Goal: Task Accomplishment & Management: Manage account settings

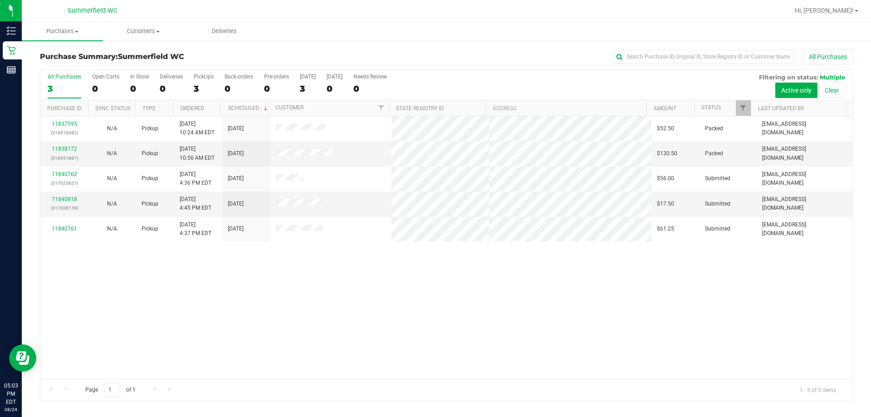
click at [363, 271] on div "11837595 (316916082) N/A Pickup [DATE] 10:24 AM EDT 8/24/2025 $52.50 Packed [EM…" at bounding box center [446, 247] width 812 height 263
click at [211, 207] on td "[DATE] 4:45 PM EDT" at bounding box center [198, 204] width 48 height 25
click at [182, 205] on span "[DATE] 4:45 PM EDT" at bounding box center [196, 203] width 32 height 17
click at [210, 211] on td "[DATE] 4:45 PM EDT" at bounding box center [198, 204] width 48 height 25
click at [66, 202] on div "11840818 (317028178)" at bounding box center [64, 203] width 37 height 17
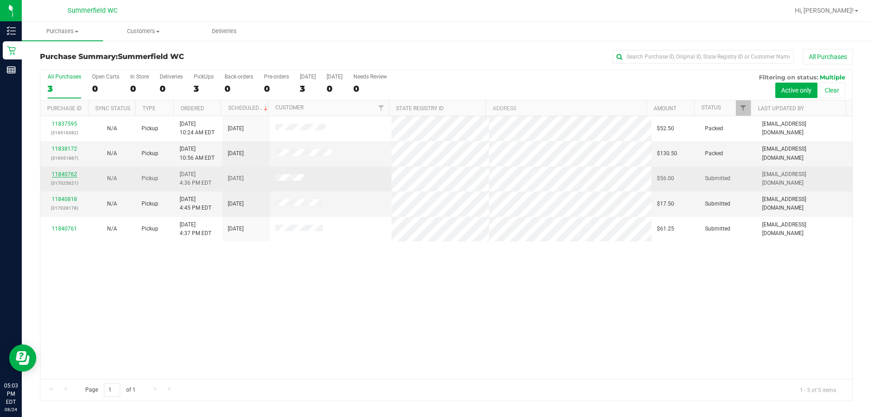
click at [66, 173] on link "11840762" at bounding box center [64, 174] width 25 height 6
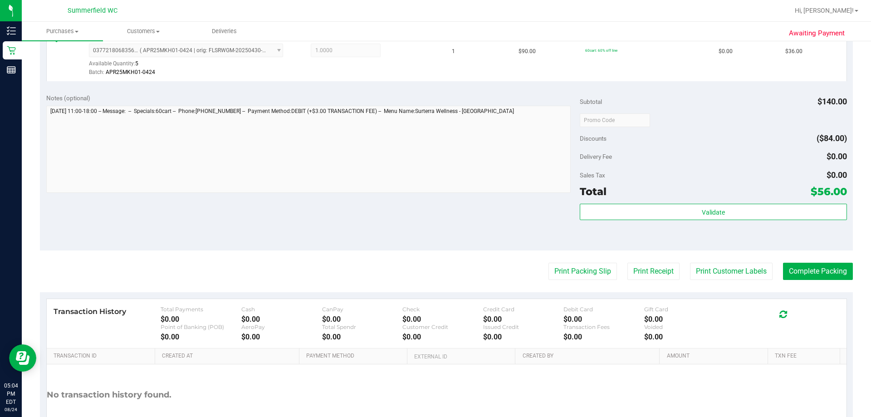
scroll to position [378, 0]
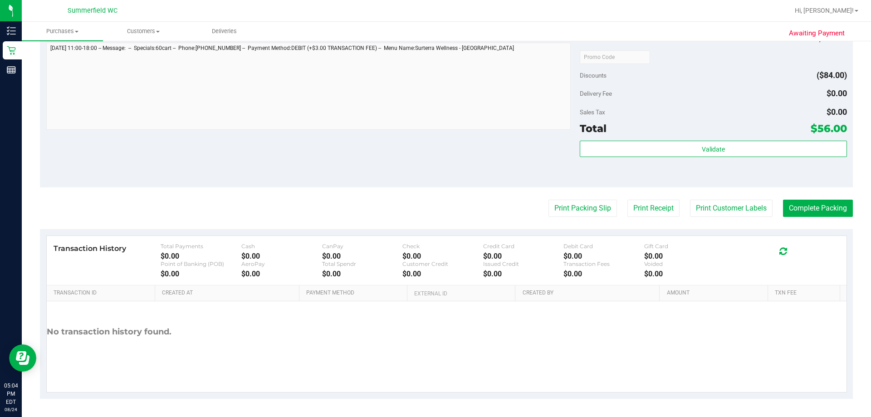
click at [434, 196] on purchase-details "Back Edit Purchase Cancel Purchase View Profile # 11840762 BioTrack ID: - Submi…" at bounding box center [446, 34] width 813 height 727
click at [434, 203] on button "Print Customer Labels" at bounding box center [731, 208] width 83 height 17
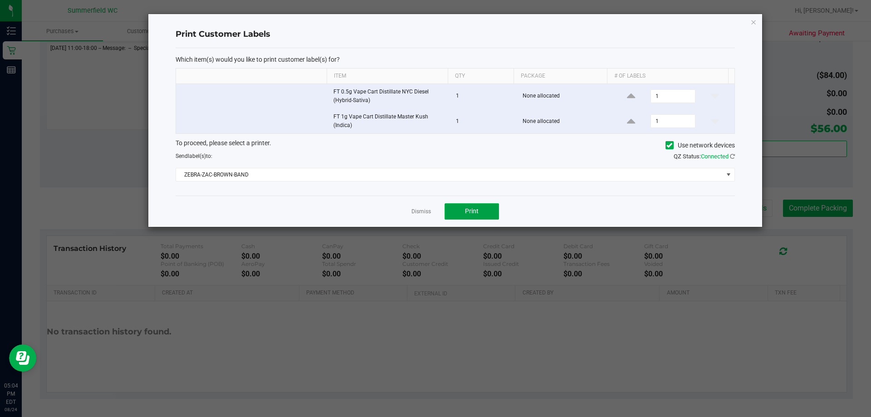
click at [434, 209] on button "Print" at bounding box center [472, 211] width 54 height 16
click at [418, 211] on link "Dismiss" at bounding box center [422, 212] width 20 height 8
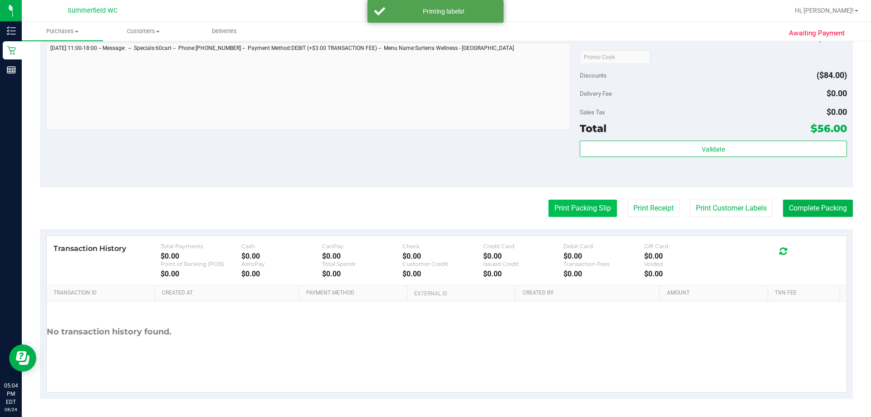
click at [434, 210] on button "Print Packing Slip" at bounding box center [583, 208] width 69 height 17
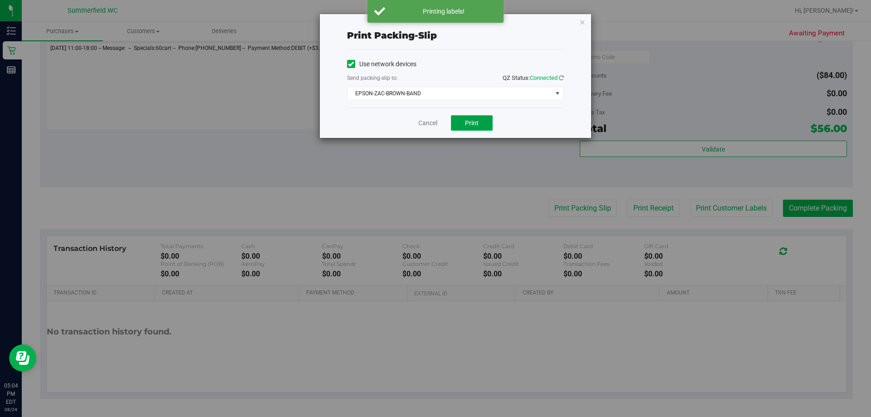
click at [434, 124] on button "Print" at bounding box center [472, 122] width 42 height 15
click at [430, 123] on link "Cancel" at bounding box center [427, 123] width 19 height 10
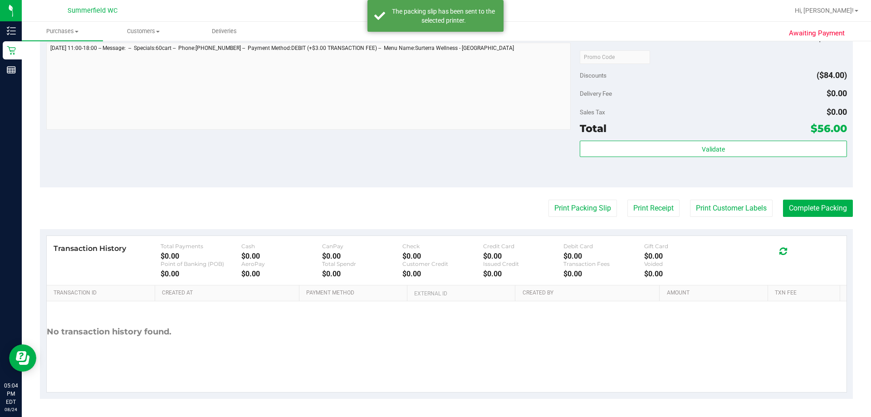
click at [434, 199] on purchase-details "Back Edit Purchase Cancel Purchase View Profile # 11840762 BioTrack ID: - Submi…" at bounding box center [446, 34] width 813 height 727
click at [434, 206] on button "Complete Packing" at bounding box center [818, 208] width 70 height 17
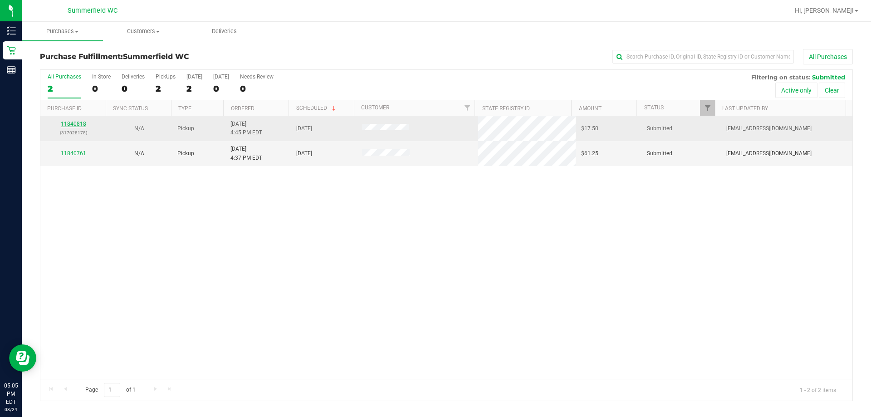
click at [81, 127] on link "11840818" at bounding box center [73, 124] width 25 height 6
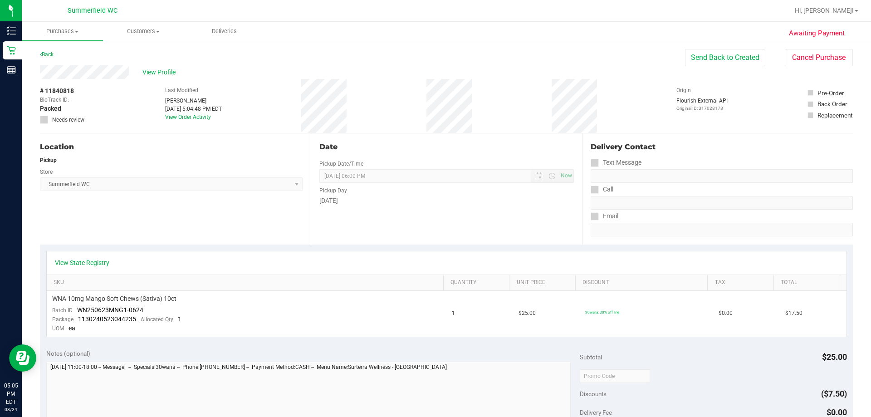
click at [224, 210] on div "Location Pickup Store [PERSON_NAME] Select Store [PERSON_NAME][GEOGRAPHIC_DATA]…" at bounding box center [175, 188] width 271 height 111
click at [43, 53] on link "Back" at bounding box center [47, 54] width 14 height 6
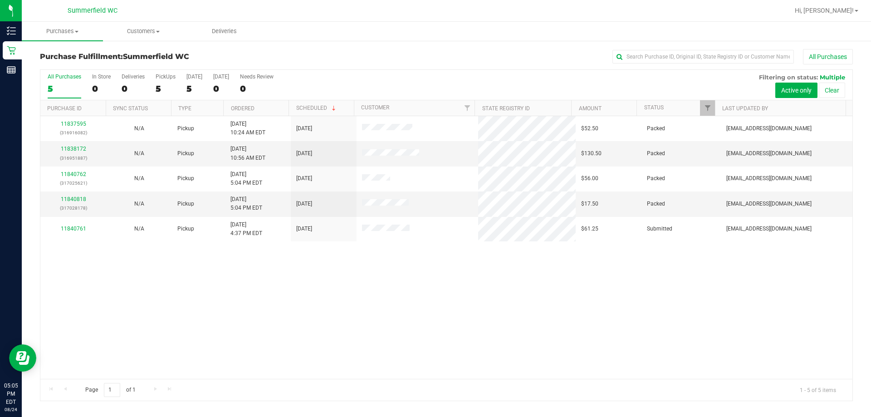
click at [434, 286] on div "11837595 (316916082) N/A Pickup [DATE] 10:24 AM EDT 8/24/2025 $52.50 Packed [EM…" at bounding box center [446, 247] width 812 height 263
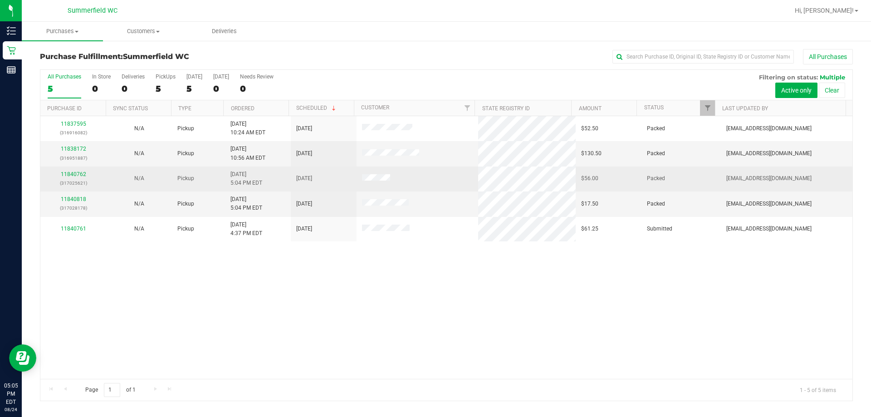
click at [434, 186] on td at bounding box center [418, 179] width 122 height 25
click at [75, 173] on link "11840762" at bounding box center [73, 174] width 25 height 6
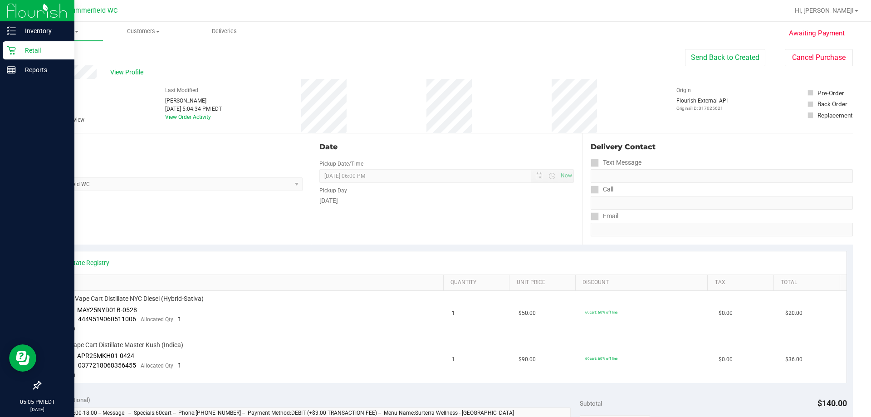
click at [15, 56] on div "Retail" at bounding box center [39, 50] width 72 height 18
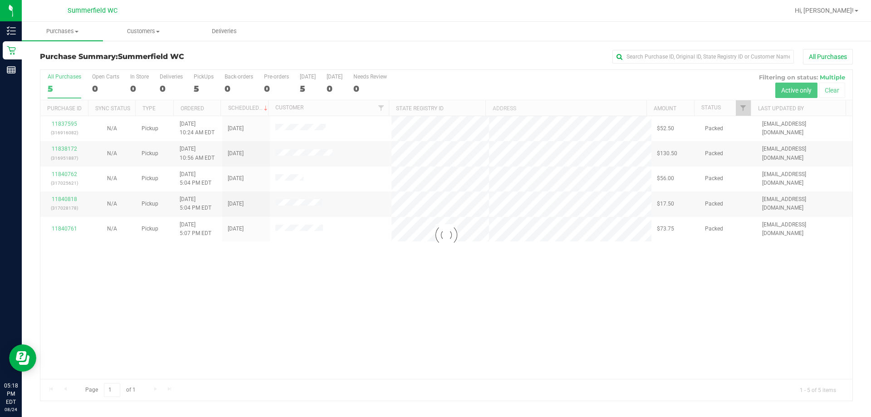
click at [333, 306] on div at bounding box center [446, 235] width 812 height 331
